Goal: Transaction & Acquisition: Purchase product/service

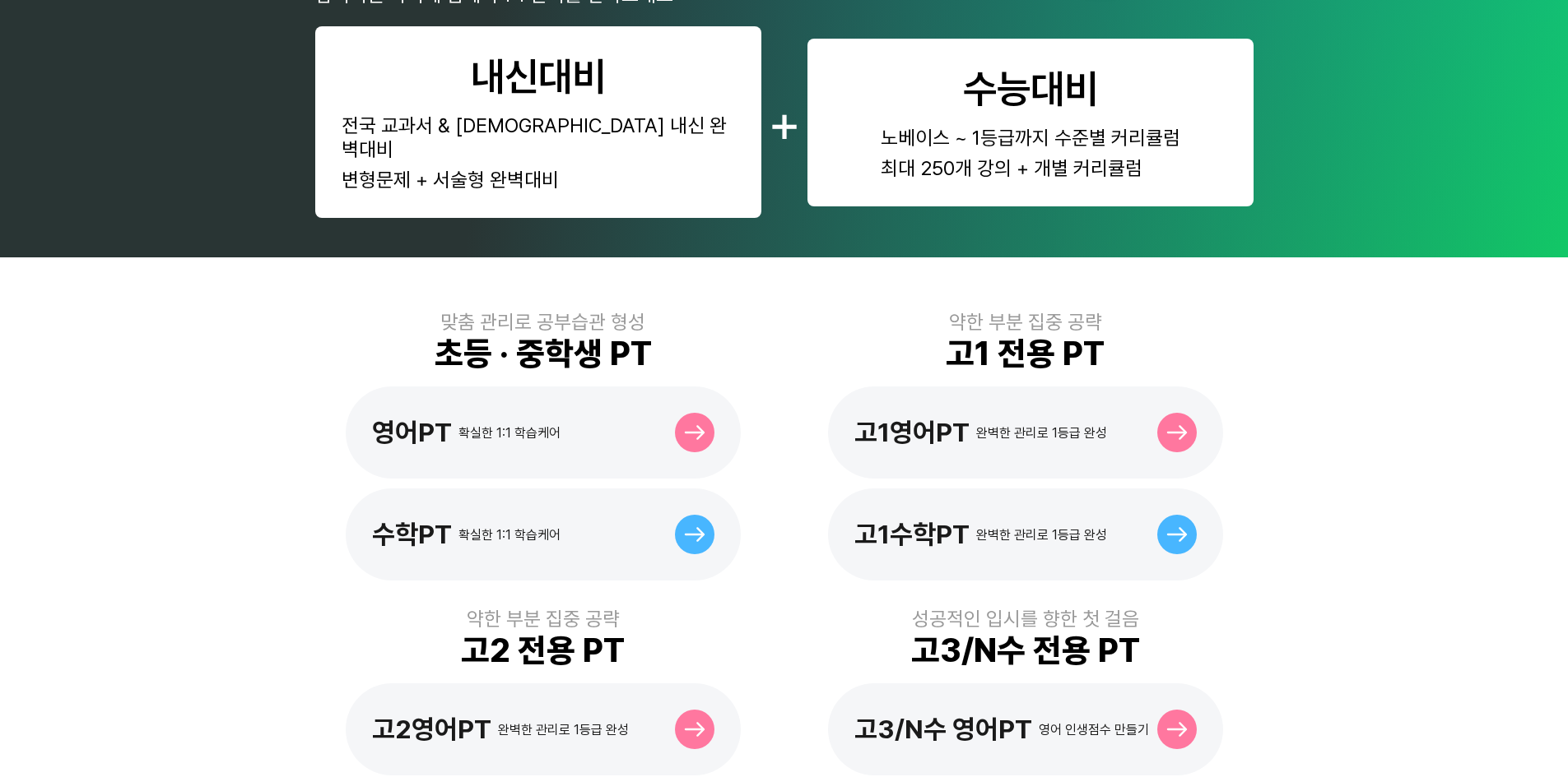
scroll to position [411, 0]
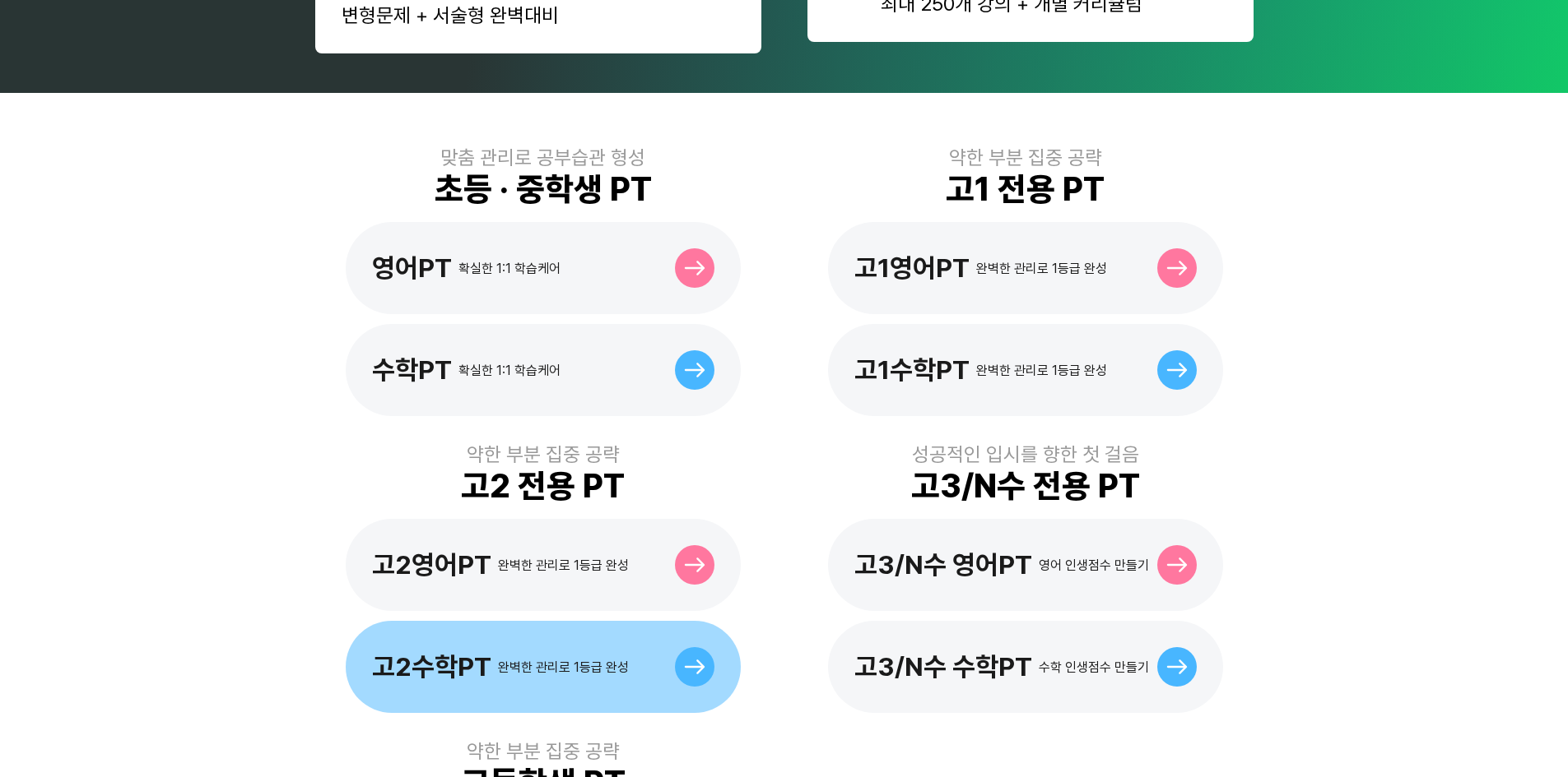
click at [627, 660] on div "고2수학PT 완벽한 관리로 1등급 완성" at bounding box center [543, 667] width 395 height 92
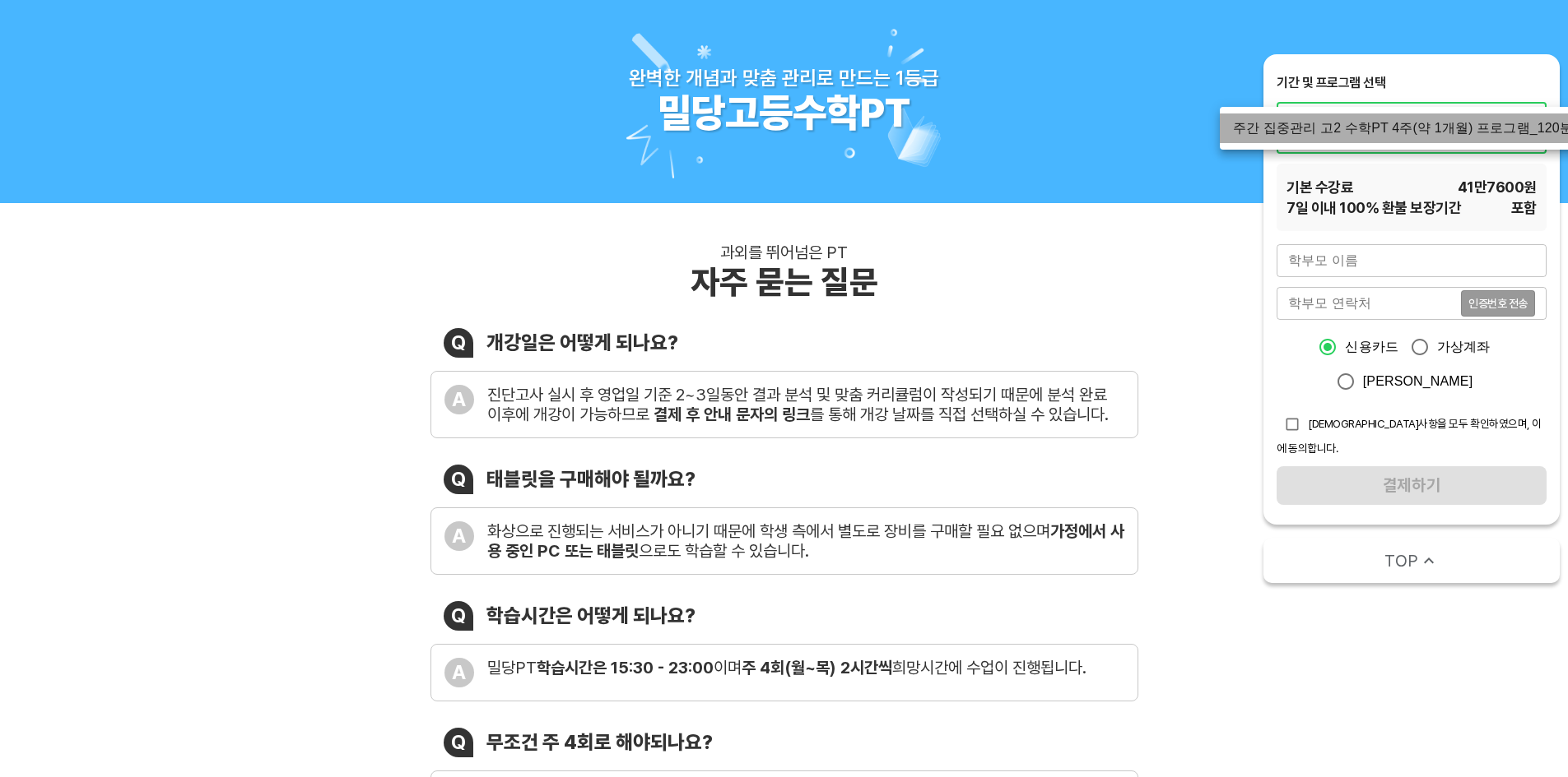
click at [1387, 134] on li "주간 집중관리 고2 수학PT 4주(약 1개월) 프로그램_120분" at bounding box center [1402, 129] width 366 height 30
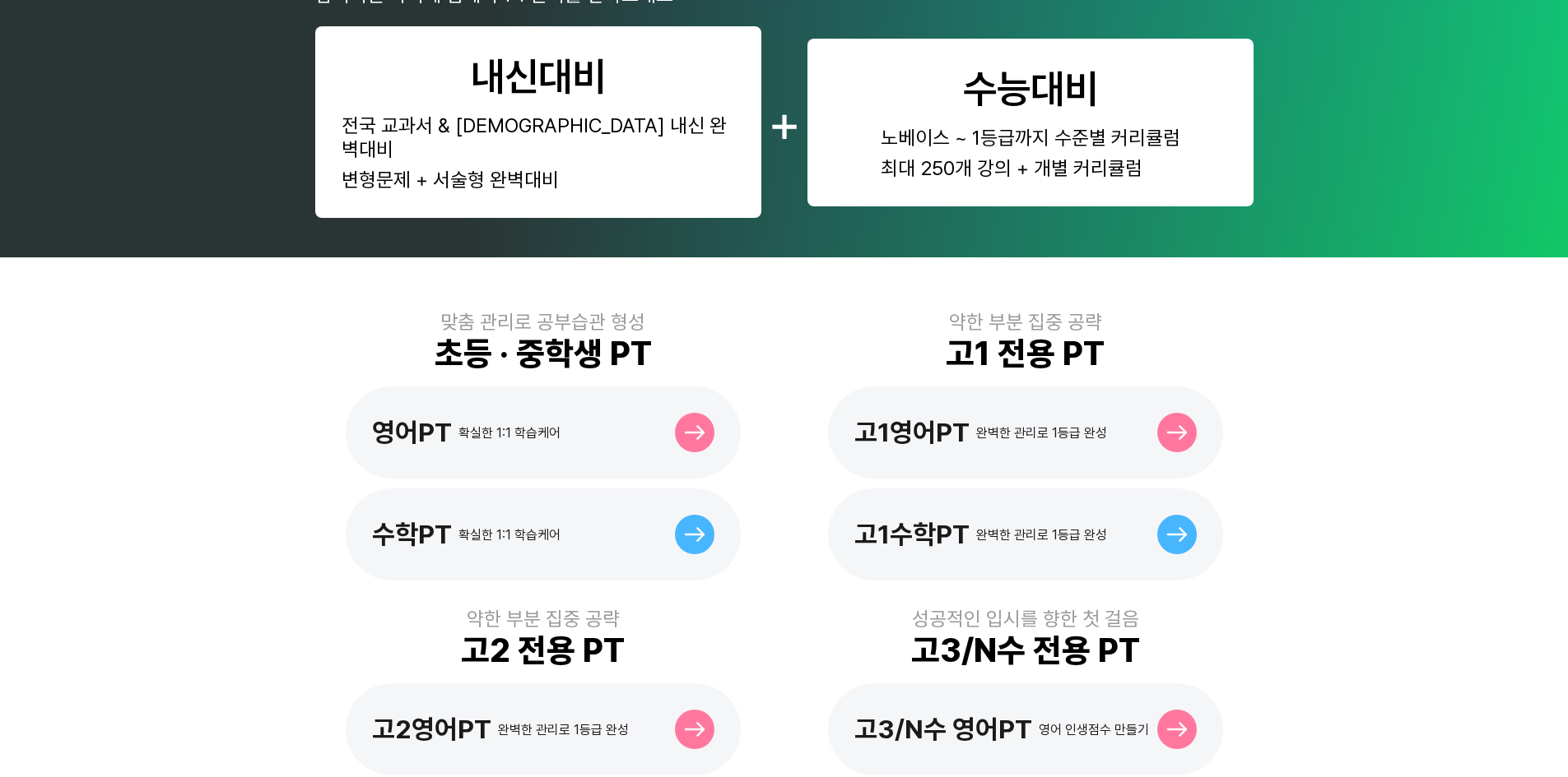
scroll to position [411, 0]
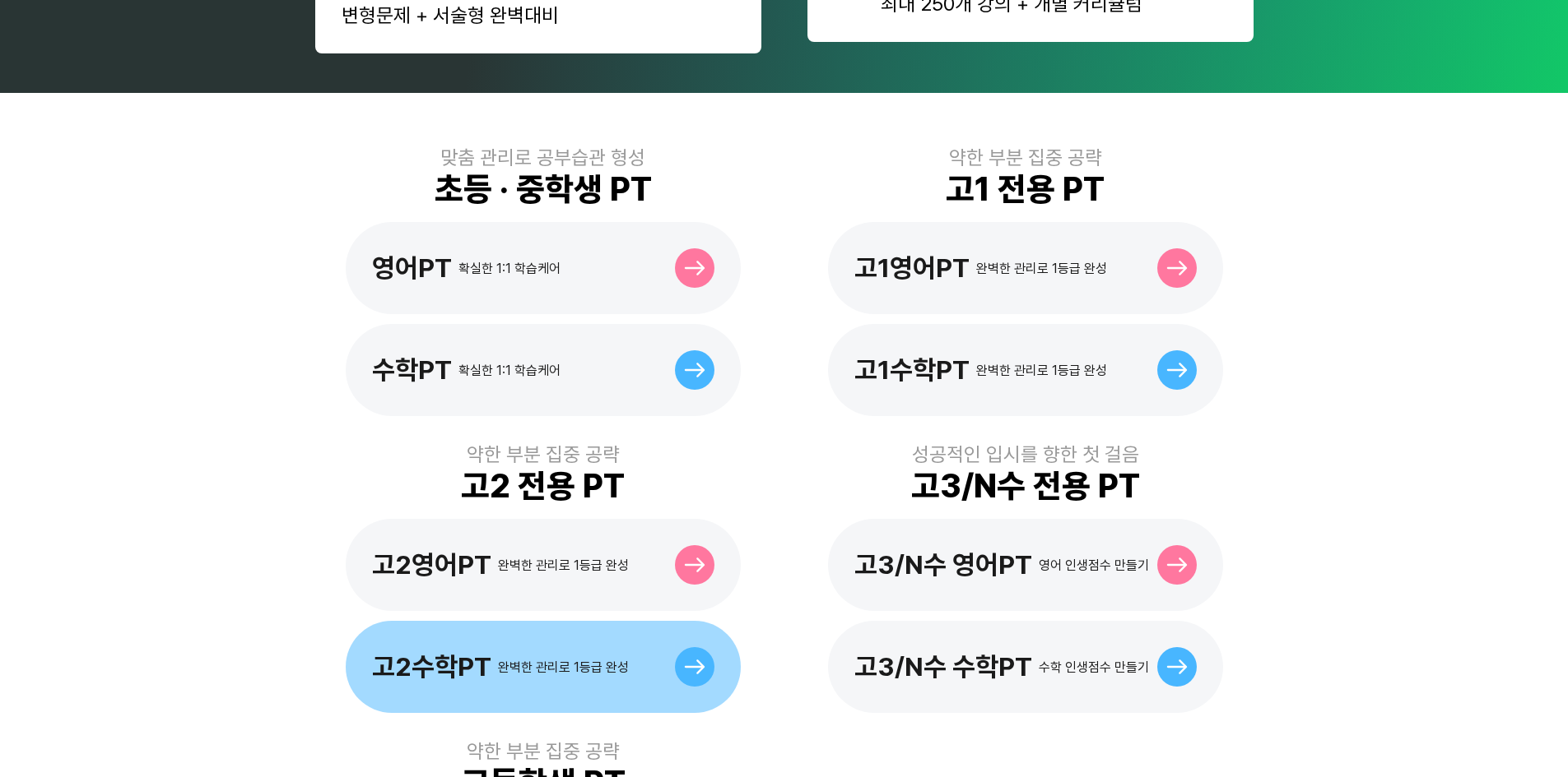
click at [499, 660] on div "완벽한 관리로 1등급 완성" at bounding box center [563, 667] width 131 height 16
